Goal: Task Accomplishment & Management: Manage account settings

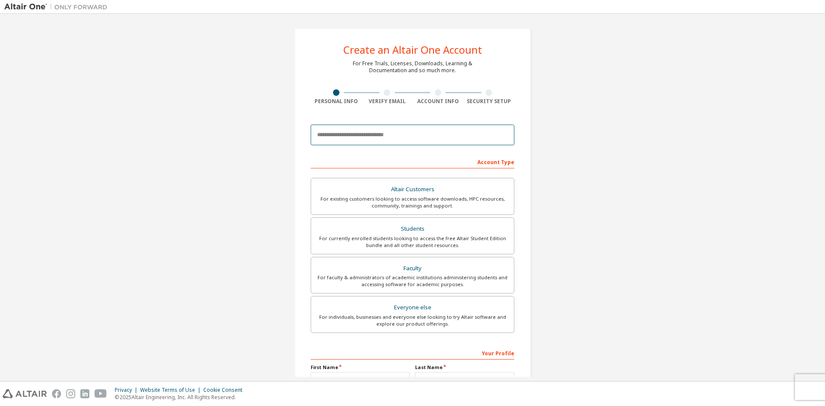
click at [394, 138] on input "email" at bounding box center [413, 135] width 204 height 21
type input "**********"
type input "*****"
type input "*******"
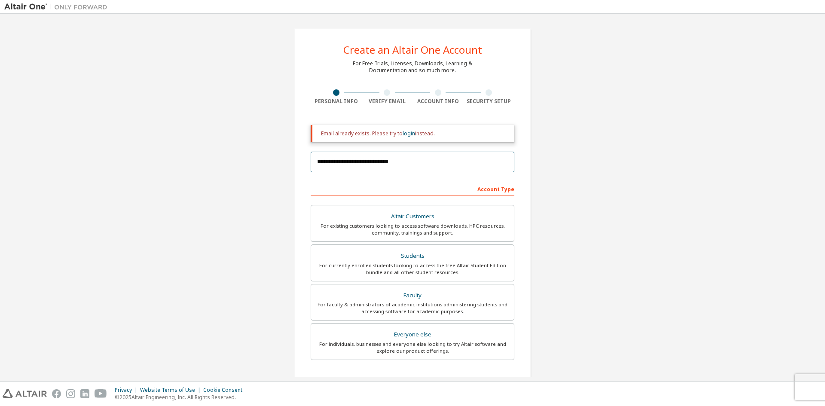
click at [381, 162] on input "**********" at bounding box center [413, 162] width 204 height 21
click at [388, 166] on input "**********" at bounding box center [413, 162] width 204 height 21
click at [381, 165] on input "**********" at bounding box center [413, 162] width 204 height 21
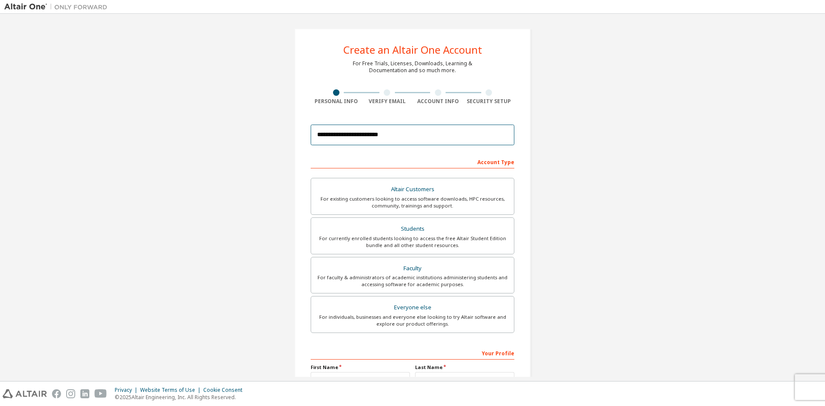
click at [371, 129] on input "**********" at bounding box center [413, 135] width 204 height 21
type input "**********"
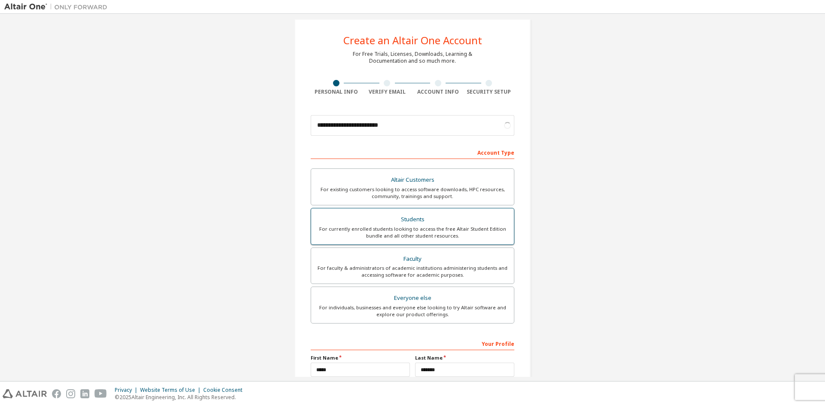
click at [418, 226] on div "For currently enrolled students looking to access the free Altair Student Editi…" at bounding box center [412, 233] width 193 height 14
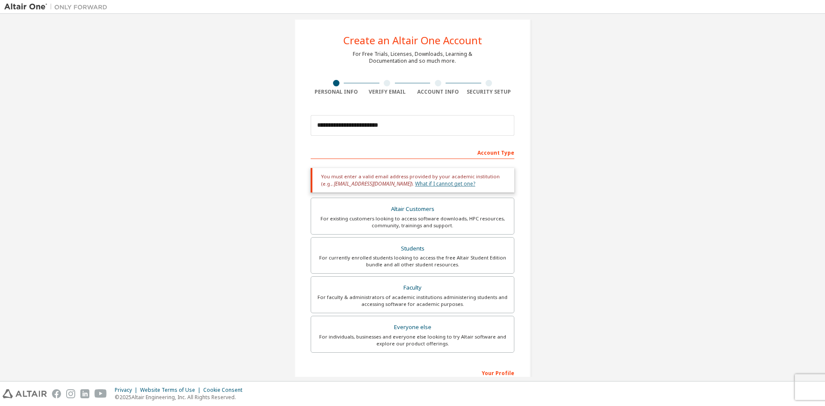
click at [425, 186] on link "What if I cannot get one?" at bounding box center [445, 183] width 60 height 7
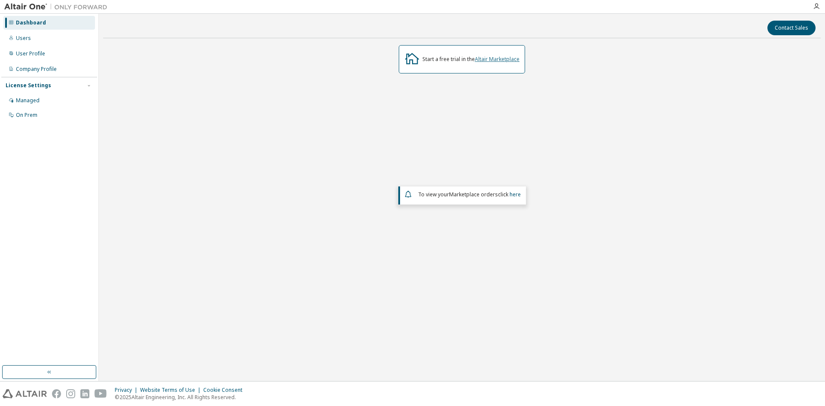
click at [496, 59] on link "Altair Marketplace" at bounding box center [497, 58] width 45 height 7
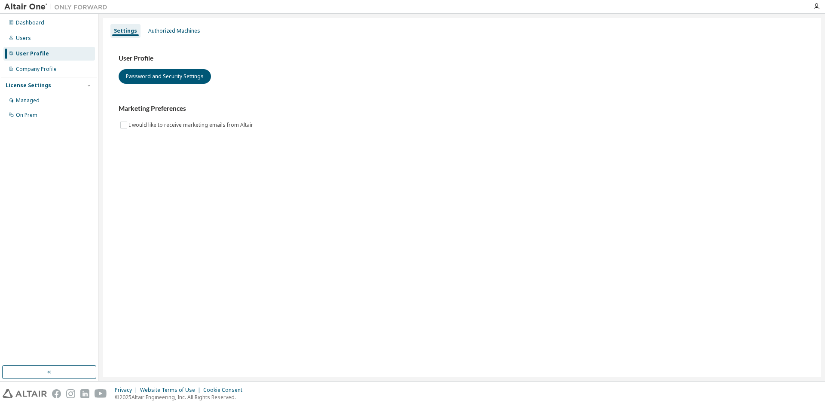
click at [42, 54] on div "User Profile" at bounding box center [32, 53] width 33 height 7
click at [29, 38] on div "Users" at bounding box center [23, 38] width 15 height 7
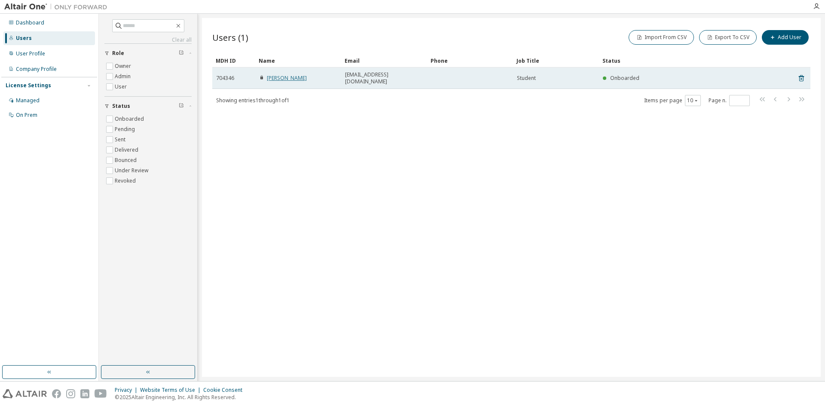
click at [298, 75] on link "Cesar Jimenez" at bounding box center [287, 77] width 40 height 7
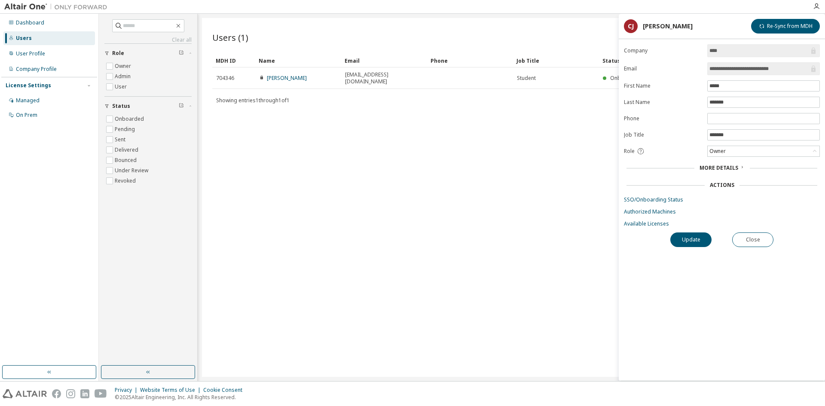
click at [735, 167] on span "More Details" at bounding box center [719, 167] width 39 height 7
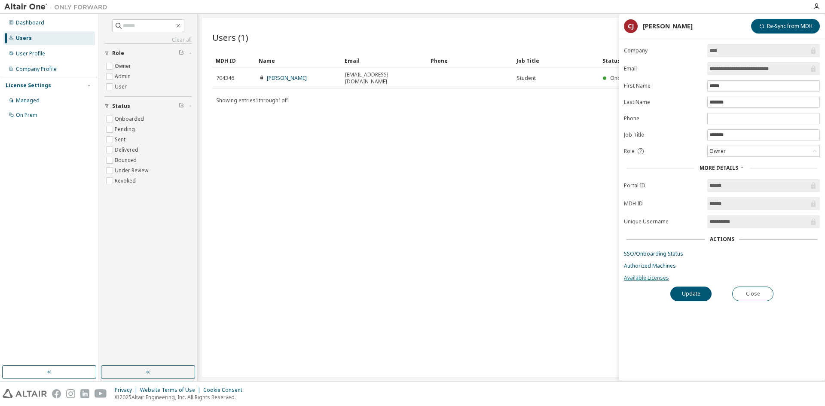
drag, startPoint x: 654, startPoint y: 279, endPoint x: 631, endPoint y: 281, distance: 23.2
click at [631, 281] on link "Available Licenses" at bounding box center [722, 278] width 196 height 7
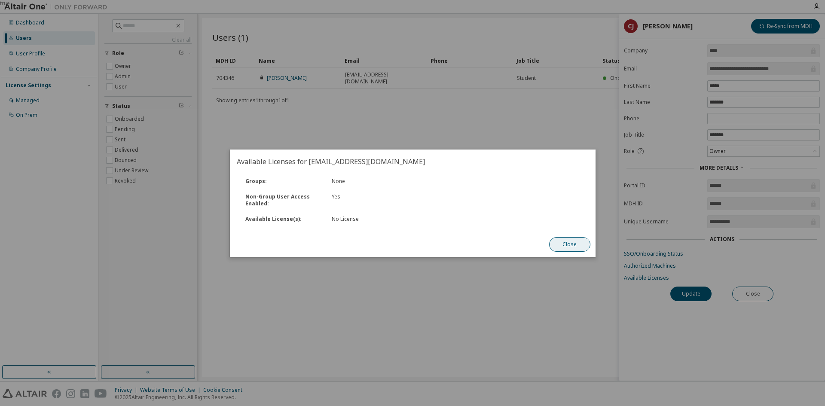
click at [557, 243] on button "Close" at bounding box center [569, 244] width 41 height 15
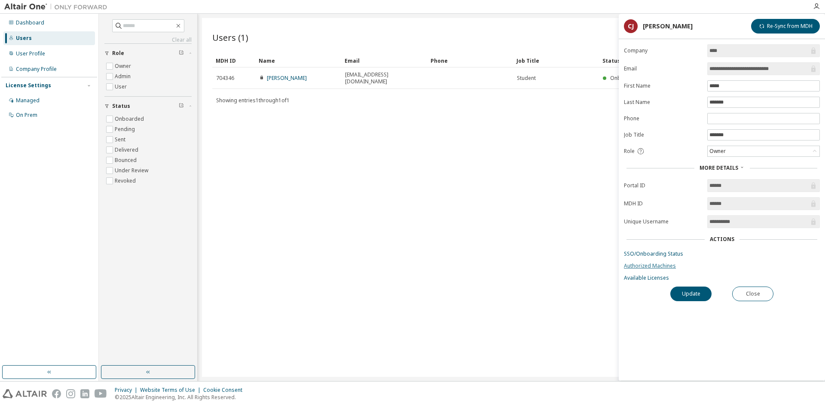
click at [665, 266] on link "Authorized Machines" at bounding box center [722, 266] width 196 height 7
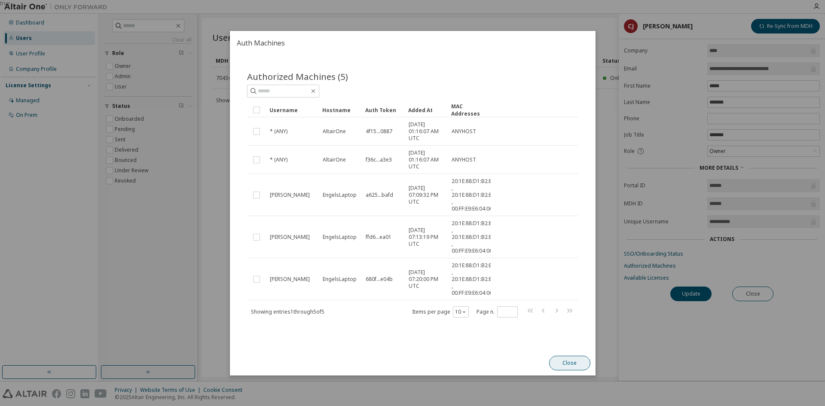
click at [568, 364] on button "Close" at bounding box center [569, 363] width 41 height 15
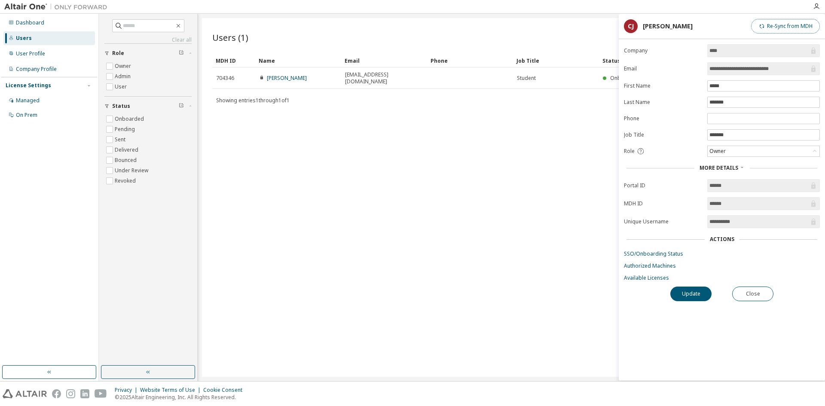
click at [803, 28] on button "Re-Sync from MDH" at bounding box center [785, 26] width 69 height 15
click at [668, 256] on link "SSO/Onboarding Status" at bounding box center [722, 254] width 196 height 7
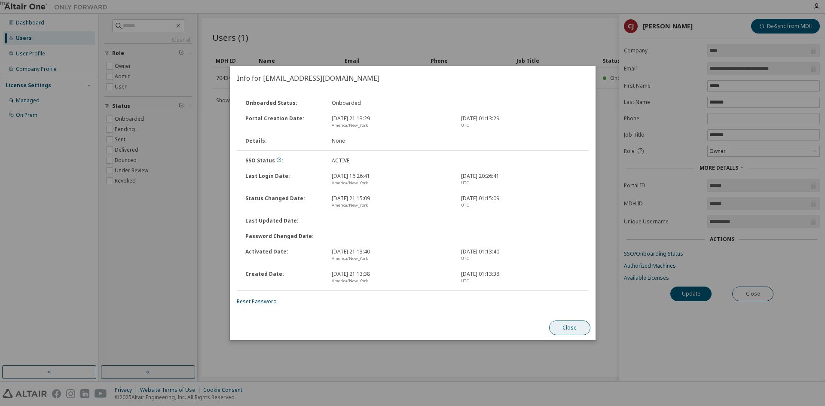
click at [566, 327] on button "Close" at bounding box center [569, 328] width 41 height 15
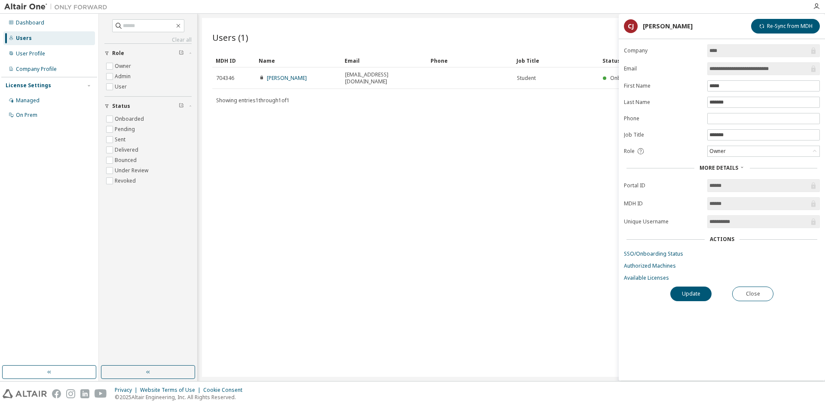
click at [646, 272] on form "**********" at bounding box center [722, 162] width 196 height 237
click at [646, 278] on link "Available Licenses" at bounding box center [722, 278] width 196 height 7
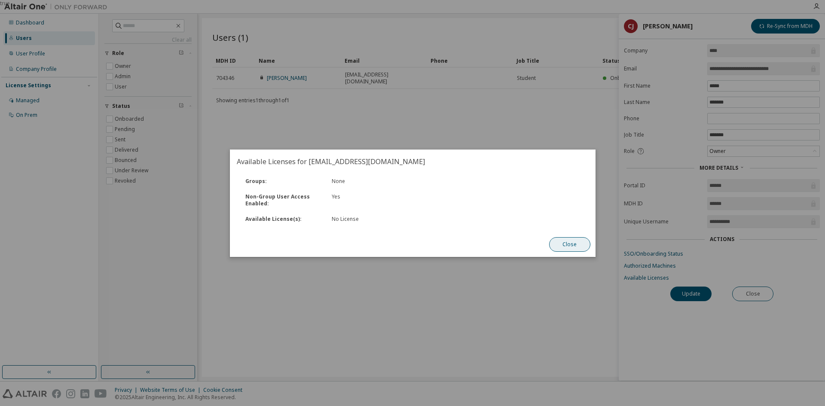
click at [572, 246] on button "Close" at bounding box center [569, 244] width 41 height 15
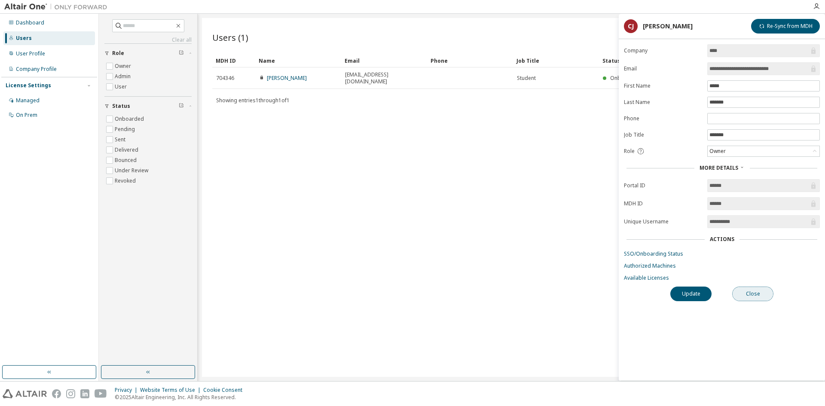
click at [755, 296] on button "Close" at bounding box center [752, 294] width 41 height 15
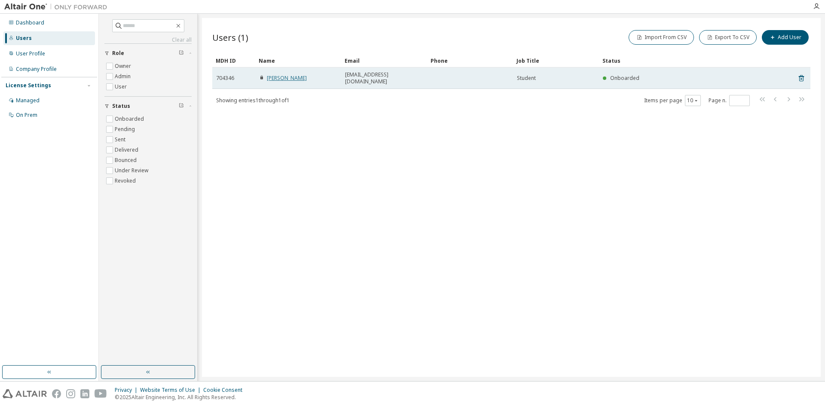
click at [278, 74] on link "Cesar Jimenez" at bounding box center [287, 77] width 40 height 7
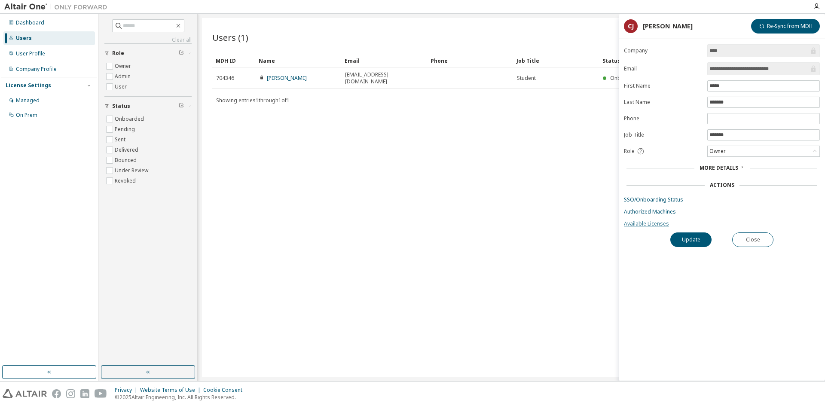
click at [654, 223] on link "Available Licenses" at bounding box center [722, 223] width 196 height 7
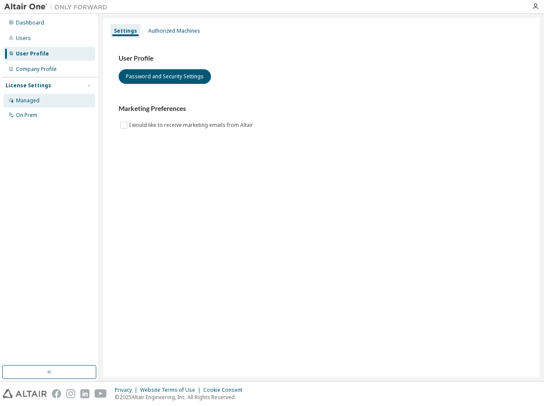
click at [32, 101] on div "Managed" at bounding box center [28, 100] width 24 height 7
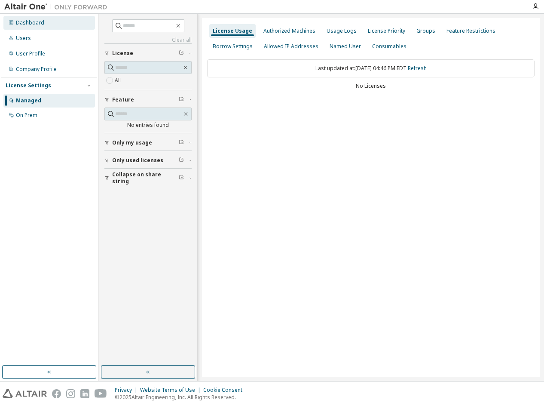
click at [30, 23] on div "Dashboard" at bounding box center [30, 22] width 28 height 7
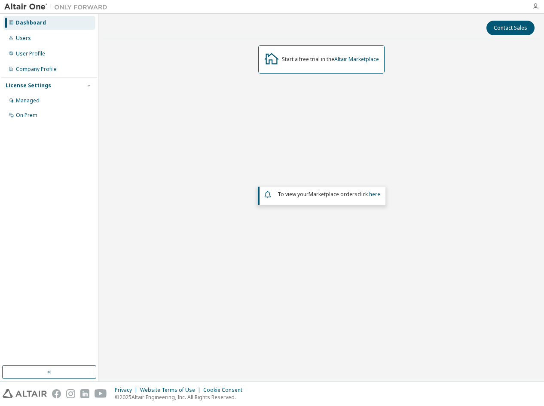
click at [536, 7] on icon "button" at bounding box center [535, 6] width 7 height 7
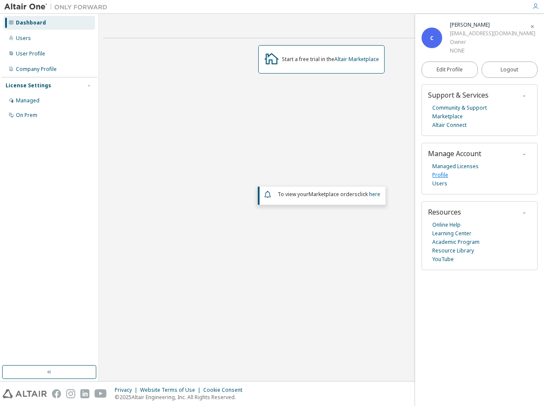
click at [444, 176] on link "Profile" at bounding box center [440, 175] width 16 height 9
click at [447, 168] on link "Managed Licenses" at bounding box center [455, 166] width 46 height 9
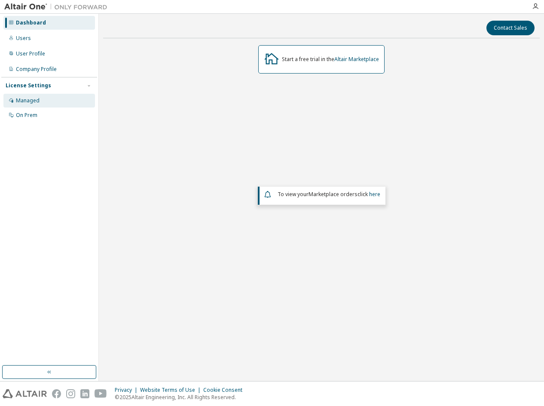
click at [23, 105] on div "Managed" at bounding box center [49, 101] width 92 height 14
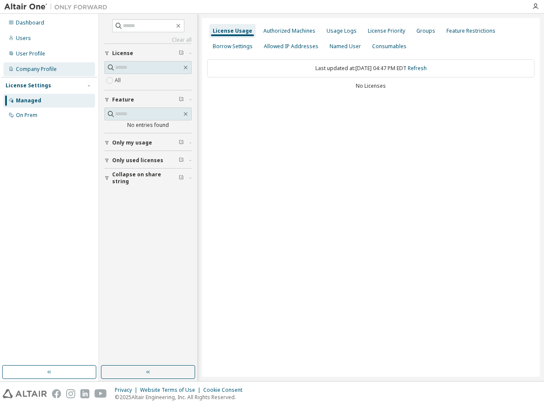
click at [34, 67] on div "Company Profile" at bounding box center [36, 69] width 41 height 7
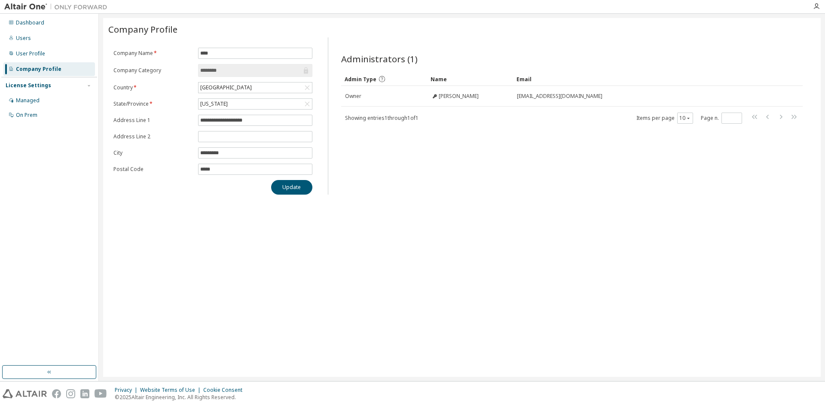
click at [52, 69] on div "Company Profile" at bounding box center [39, 69] width 46 height 7
click at [23, 53] on div "User Profile" at bounding box center [30, 53] width 29 height 7
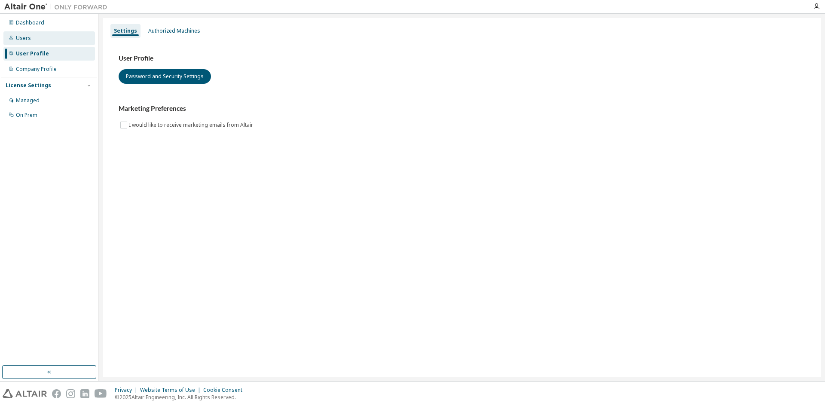
click at [23, 41] on div "Users" at bounding box center [23, 38] width 15 height 7
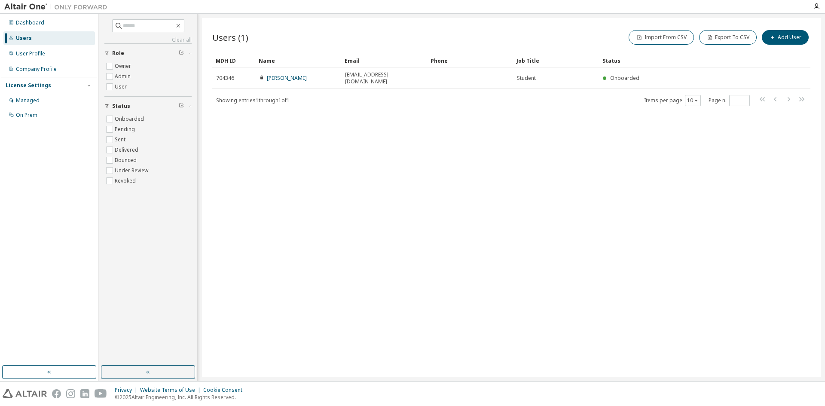
click at [544, 218] on div "Users (1) Import From CSV Export To CSV Add User Clear Load Save Save As Field …" at bounding box center [511, 197] width 619 height 359
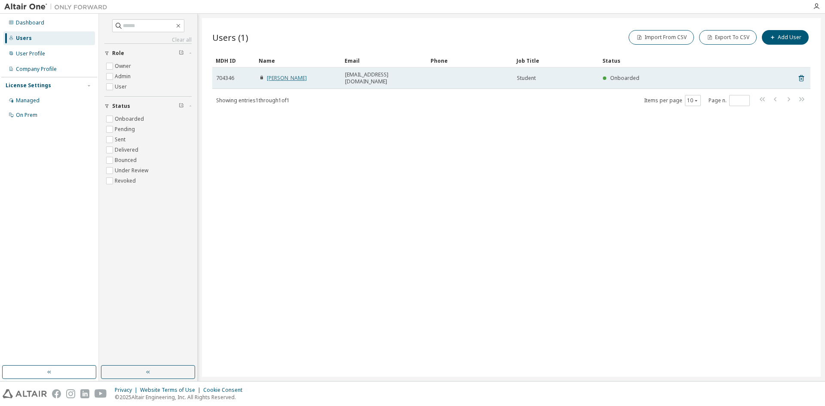
click at [279, 76] on link "[PERSON_NAME]" at bounding box center [287, 77] width 40 height 7
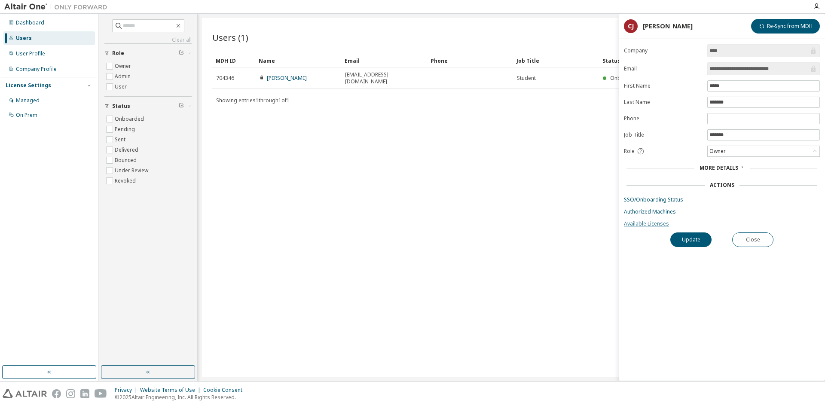
click at [544, 223] on link "Available Licenses" at bounding box center [722, 223] width 196 height 7
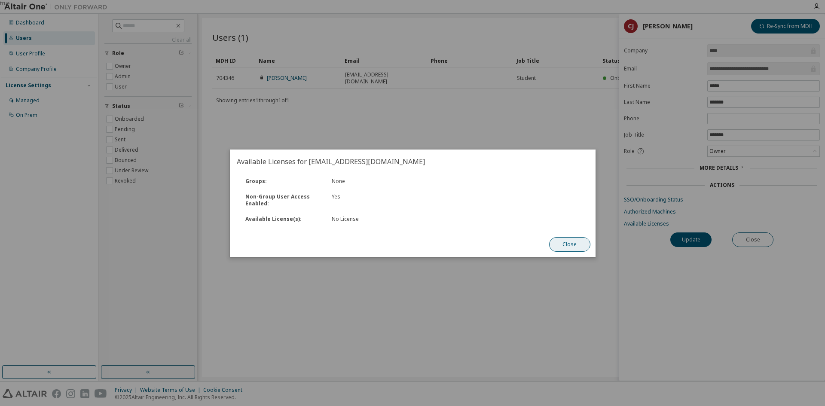
click at [544, 245] on button "Close" at bounding box center [569, 244] width 41 height 15
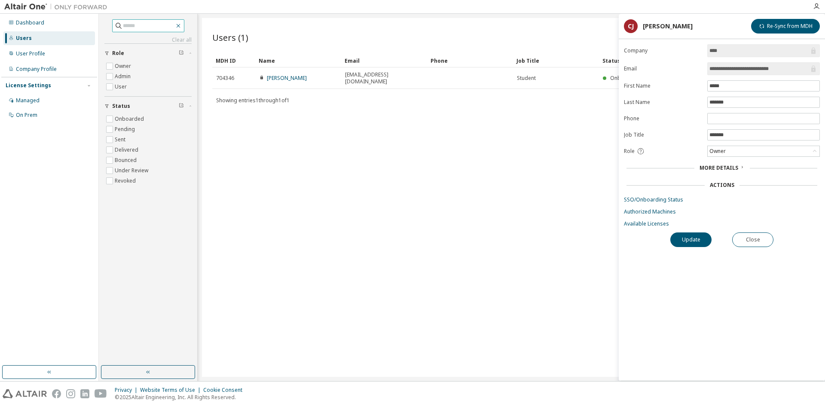
click at [182, 26] on icon "button" at bounding box center [178, 25] width 7 height 7
click at [182, 25] on icon "button" at bounding box center [178, 25] width 7 height 7
